Goal: Information Seeking & Learning: Learn about a topic

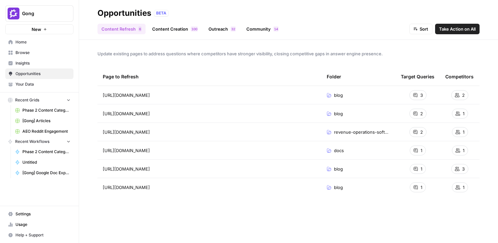
click at [174, 25] on link "Content Creation 0 0 1" at bounding box center [175, 29] width 54 height 11
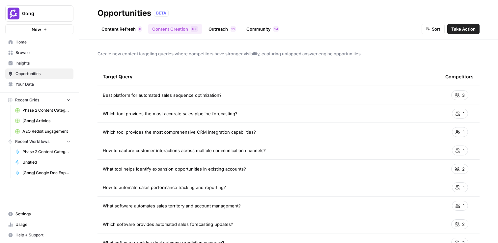
click at [29, 67] on link "Insights" at bounding box center [39, 63] width 68 height 11
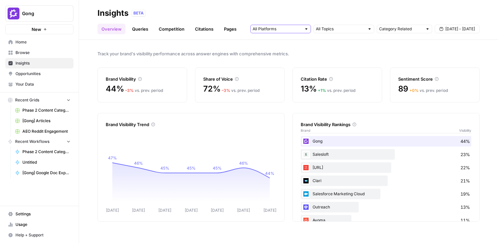
click at [292, 29] on input "text" at bounding box center [277, 29] width 49 height 7
click at [327, 44] on div "Track your brand's visibility performance across answer engines with comprehens…" at bounding box center [288, 141] width 419 height 203
click at [351, 29] on input "text" at bounding box center [340, 29] width 49 height 7
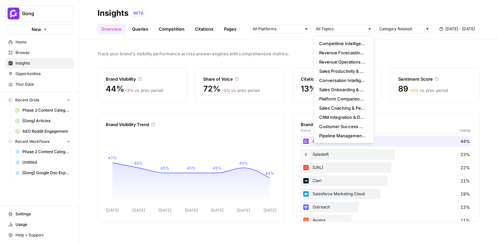
click at [400, 38] on header "Insights BETA Overview Queries Competition Citations Pages Category Related Sep…" at bounding box center [288, 20] width 419 height 40
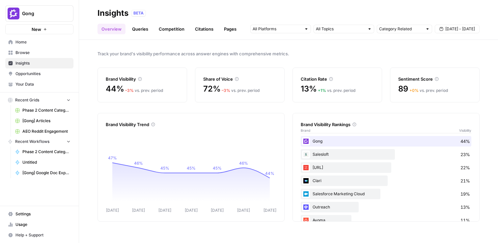
click at [146, 33] on link "Queries" at bounding box center [140, 29] width 24 height 11
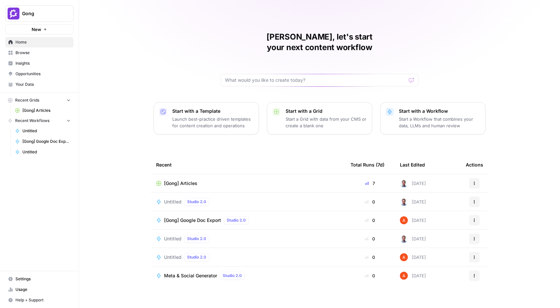
click at [42, 41] on span "Home" at bounding box center [42, 42] width 55 height 6
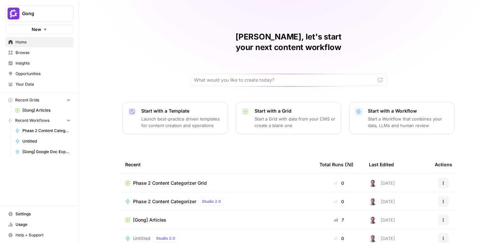
click at [49, 63] on span "Insights" at bounding box center [42, 63] width 55 height 6
